Goal: Information Seeking & Learning: Learn about a topic

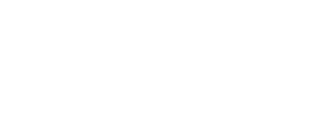
drag, startPoint x: 166, startPoint y: 53, endPoint x: 162, endPoint y: 51, distance: 4.7
click at [164, 4] on html "Despre cookie-urile de pe acest site Folosim cookie-uri pentru a colecta si ana…" at bounding box center [159, 2] width 319 height 4
click at [76, 4] on html at bounding box center [159, 2] width 319 height 4
